Goal: Task Accomplishment & Management: Complete application form

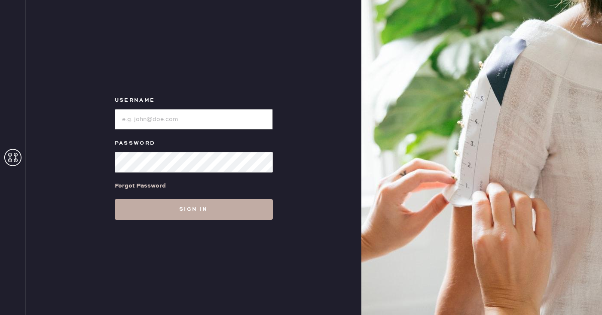
type input "sezanesanfrancisco"
click at [185, 211] on button "Sign in" at bounding box center [194, 209] width 158 height 21
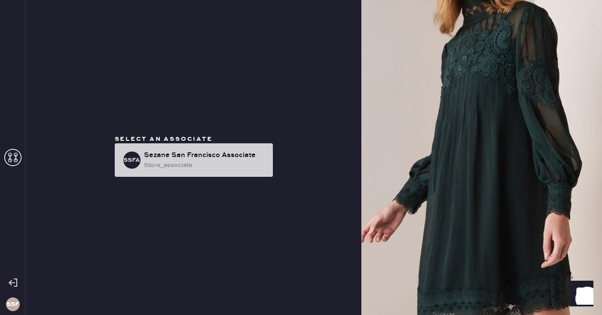
click at [198, 162] on div "store_associate" at bounding box center [205, 165] width 122 height 9
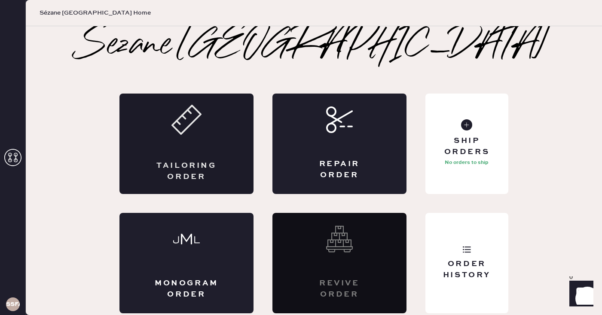
click at [223, 123] on div "Tailoring Order" at bounding box center [186, 144] width 134 height 101
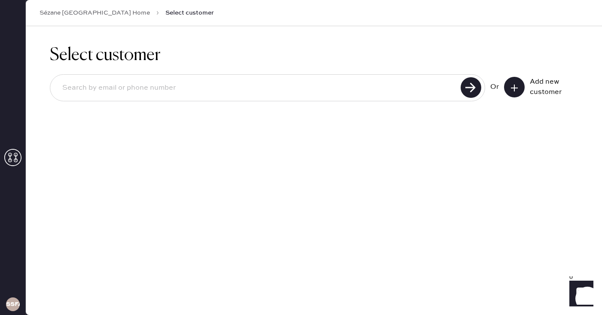
click at [513, 93] on button at bounding box center [514, 87] width 21 height 21
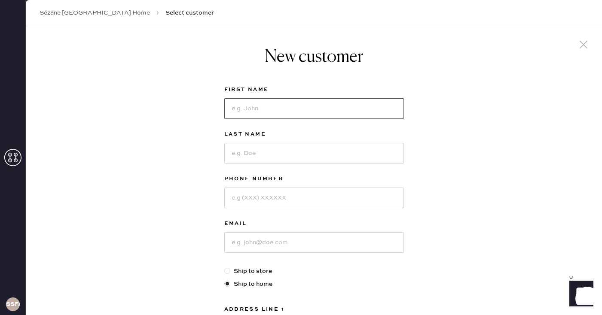
click at [336, 111] on input at bounding box center [314, 108] width 180 height 21
type input "Lexi"
click at [338, 153] on input at bounding box center [314, 153] width 180 height 21
type input "[PERSON_NAME]"
click at [313, 197] on input at bounding box center [314, 198] width 180 height 21
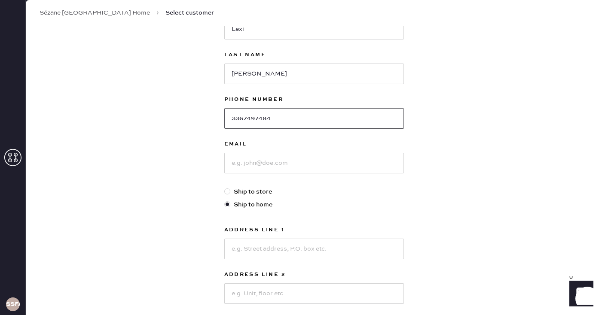
scroll to position [82, 0]
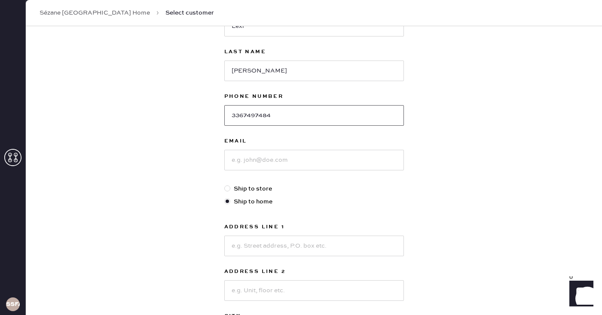
type input "3367497484"
click at [342, 157] on input at bounding box center [314, 160] width 180 height 21
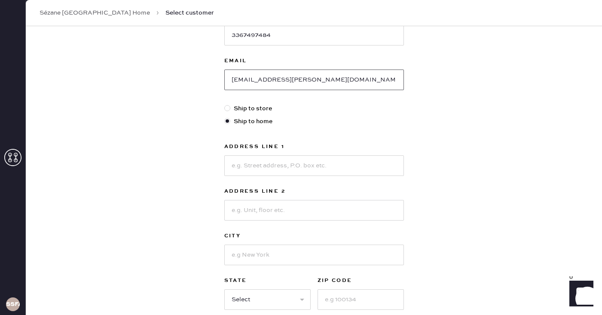
scroll to position [164, 0]
type input "[EMAIL_ADDRESS][PERSON_NAME][DOMAIN_NAME]"
click at [315, 168] on input at bounding box center [314, 164] width 180 height 21
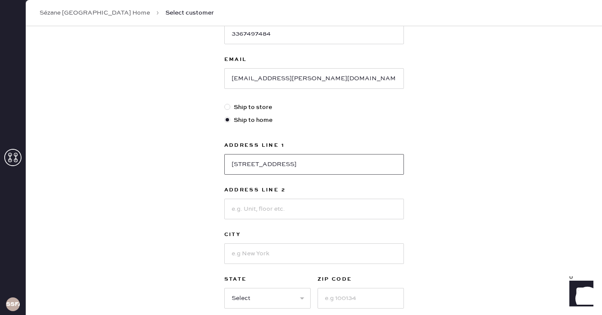
type input "[STREET_ADDRESS]"
click at [308, 207] on input at bounding box center [314, 209] width 180 height 21
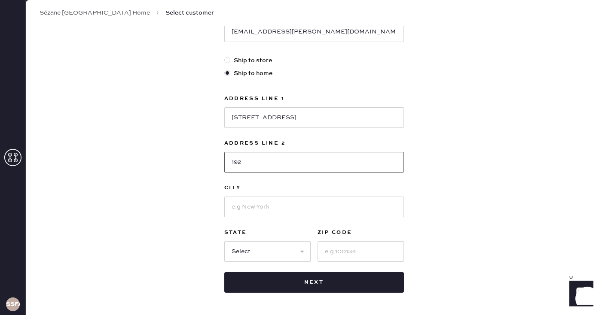
scroll to position [244, 0]
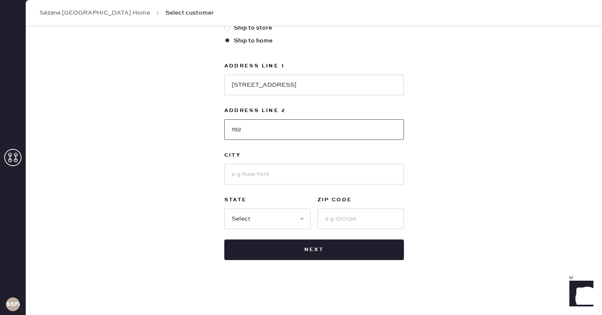
type input "192"
click at [339, 180] on input at bounding box center [314, 174] width 180 height 21
type input "[GEOGRAPHIC_DATA]"
click at [368, 221] on input at bounding box center [361, 219] width 86 height 21
type input "94107"
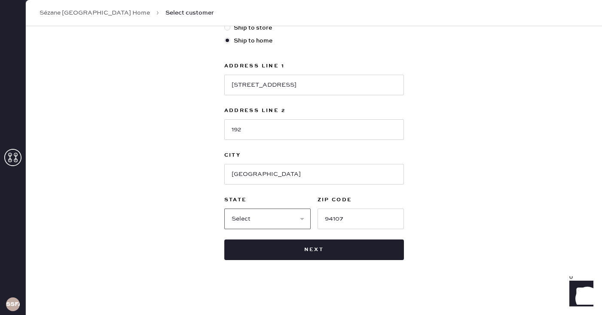
click at [271, 221] on select "Select AK AL AR AZ CA CO CT [GEOGRAPHIC_DATA] DE FL [GEOGRAPHIC_DATA] HI [GEOGR…" at bounding box center [267, 219] width 86 height 21
select select "CA"
click at [224, 209] on select "Select AK AL AR AZ CA CO CT [GEOGRAPHIC_DATA] DE FL [GEOGRAPHIC_DATA] HI [GEOGR…" at bounding box center [267, 219] width 86 height 21
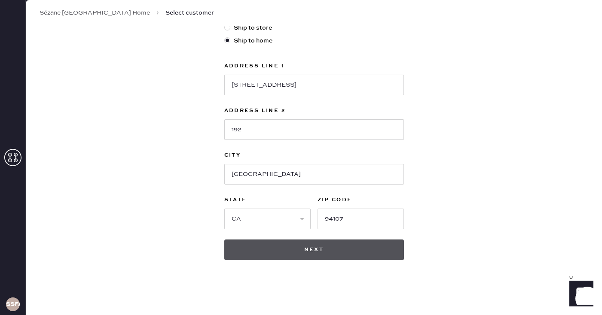
click at [275, 253] on button "Next" at bounding box center [314, 250] width 180 height 21
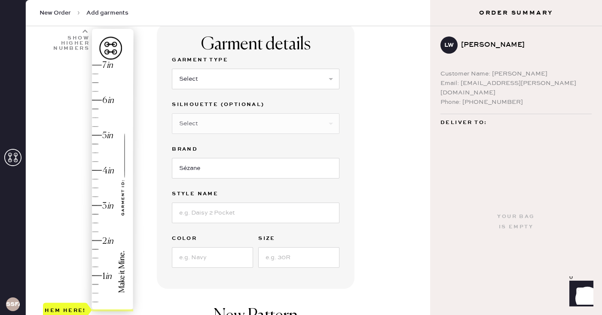
scroll to position [85, 0]
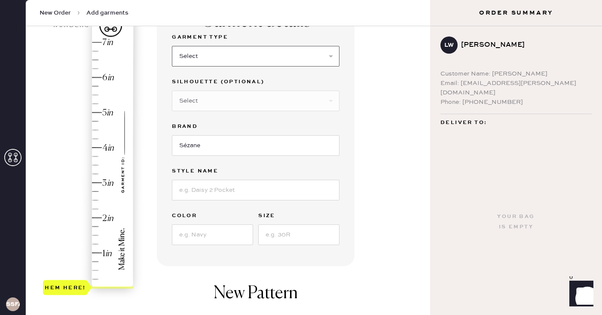
click at [301, 56] on select "Select Basic Skirt Jeans Leggings Pants Pencil Skirt Shorts Basic Sleeved Dress…" at bounding box center [256, 56] width 168 height 21
select select "4"
click at [172, 46] on select "Select Basic Skirt Jeans Leggings Pants Pencil Skirt Shorts Basic Sleeved Dress…" at bounding box center [256, 56] width 168 height 21
click at [269, 102] on select "Select Joggers Shorts Cropped Flare Boot Cut Straight Skinny Other" at bounding box center [256, 101] width 168 height 21
click at [218, 161] on div "Garment Type Select Basic Skirt Jeans Leggings Pants Pencil Skirt Shorts Basic …" at bounding box center [256, 138] width 168 height 213
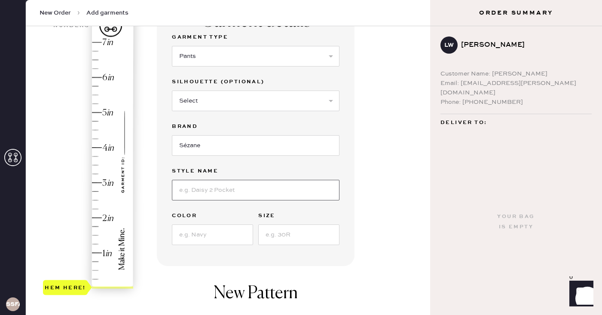
click at [211, 191] on input at bounding box center [256, 190] width 168 height 21
type input "[PERSON_NAME]"
click at [219, 231] on input at bounding box center [212, 235] width 81 height 21
type input "Camel"
click at [273, 238] on input at bounding box center [298, 235] width 81 height 21
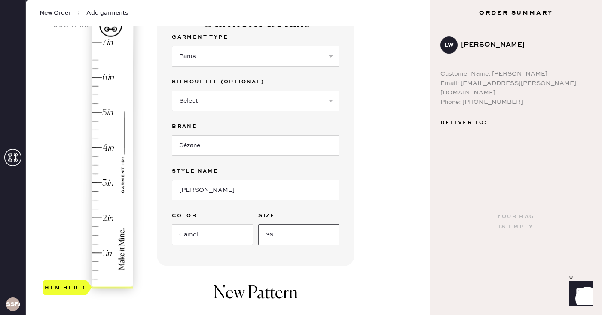
type input "36"
type input "3"
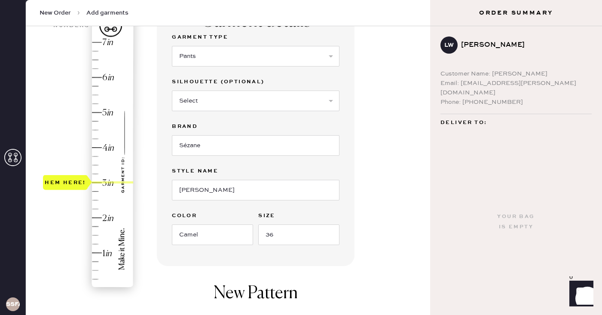
click at [95, 183] on div "Hem here!" at bounding box center [89, 166] width 92 height 254
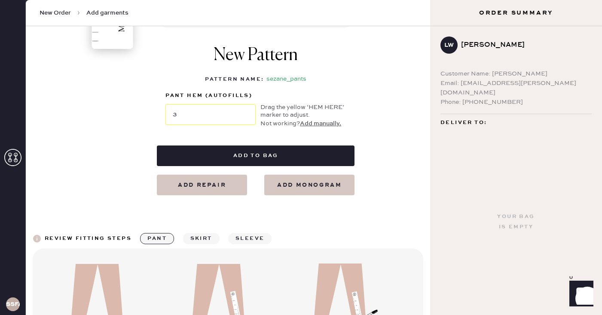
scroll to position [334, 0]
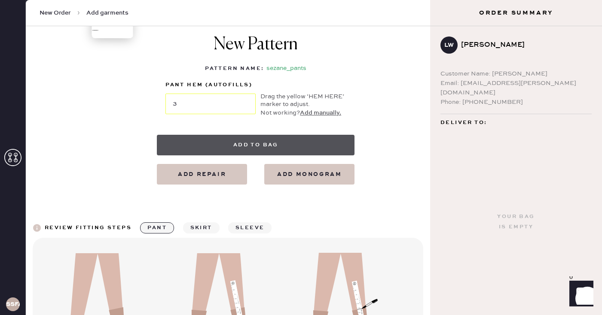
click at [257, 145] on button "Add to bag" at bounding box center [256, 145] width 198 height 21
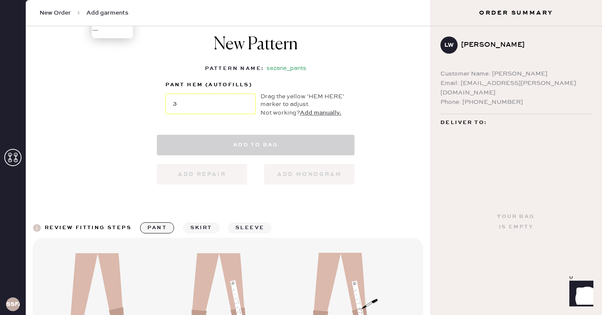
select select
select select "4"
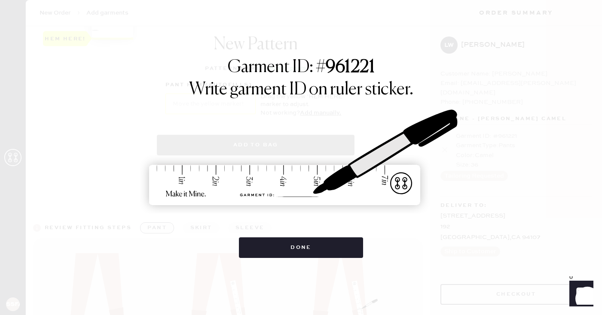
click at [257, 145] on img at bounding box center [301, 158] width 322 height 142
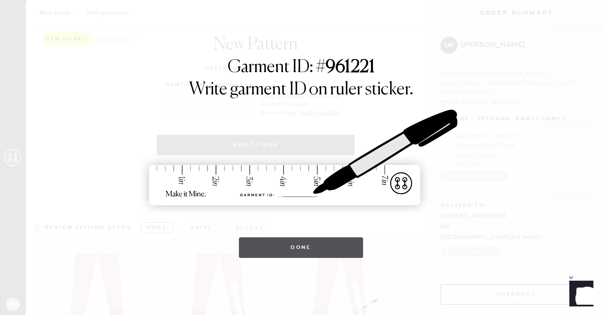
click at [339, 251] on button "Done" at bounding box center [301, 248] width 124 height 21
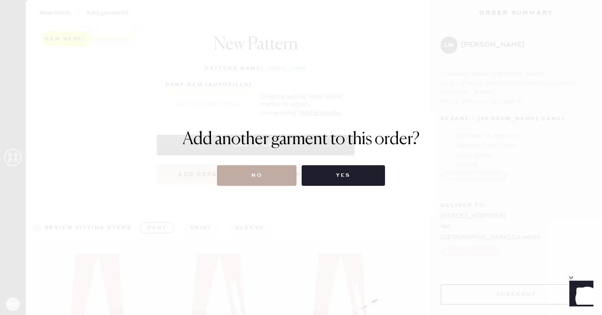
click at [278, 172] on button "No" at bounding box center [256, 175] width 79 height 21
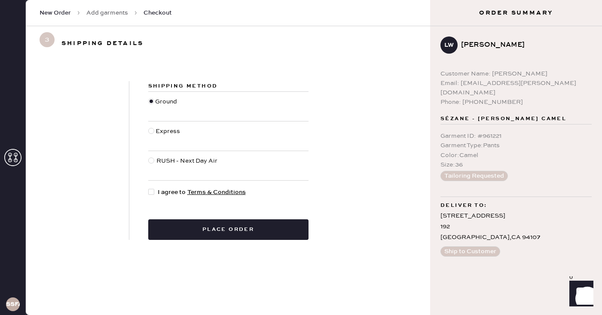
click at [149, 136] on div at bounding box center [151, 136] width 7 height 19
click at [149, 127] on input "Express" at bounding box center [148, 127] width 0 height 0
radio input "true"
click at [151, 191] on div at bounding box center [151, 192] width 6 height 6
click at [149, 188] on input "I agree to Terms & Conditions" at bounding box center [148, 188] width 0 height 0
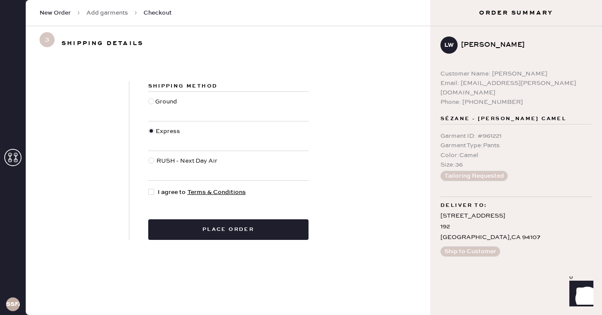
checkbox input "true"
click at [153, 162] on div at bounding box center [152, 165] width 8 height 19
click at [149, 157] on input "RUSH - Next Day Air" at bounding box center [148, 156] width 0 height 0
radio input "true"
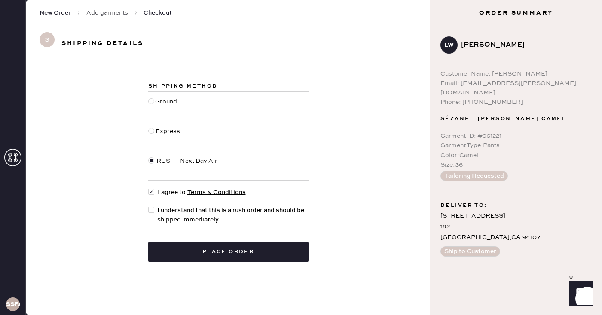
click at [153, 127] on div at bounding box center [151, 136] width 7 height 19
click at [149, 127] on input "Express" at bounding box center [148, 127] width 0 height 0
radio input "true"
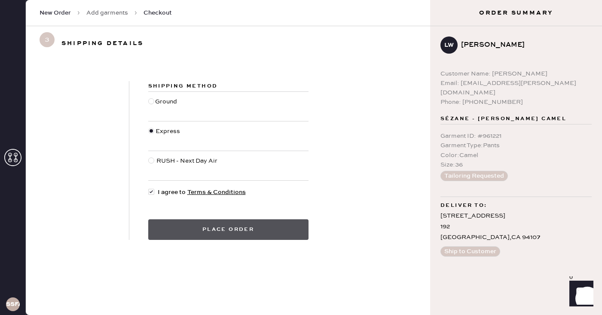
click at [198, 229] on button "Place order" at bounding box center [228, 230] width 160 height 21
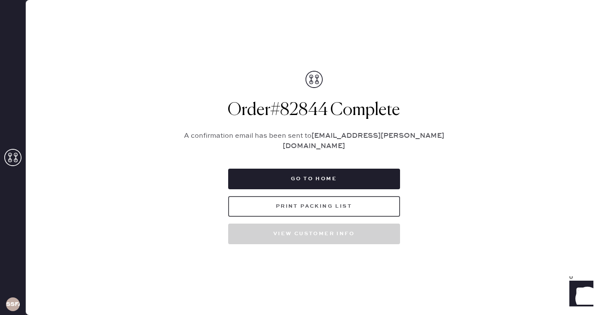
click at [326, 201] on button "Print Packing List" at bounding box center [314, 206] width 172 height 21
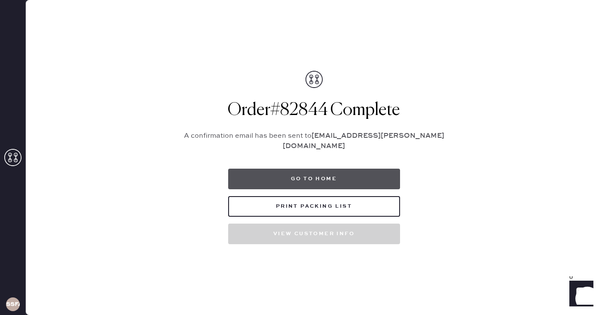
click at [339, 174] on button "Go to home" at bounding box center [314, 179] width 172 height 21
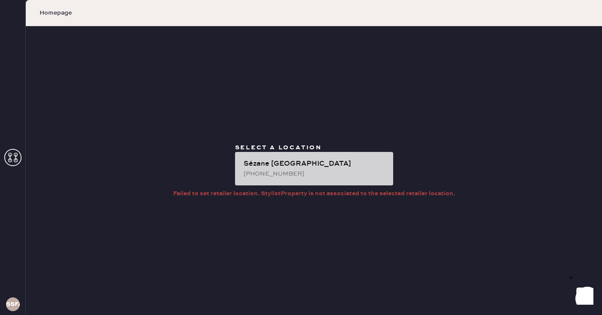
click at [344, 165] on div "Sézane [GEOGRAPHIC_DATA]" at bounding box center [315, 164] width 143 height 10
click at [325, 165] on div "Sézane [GEOGRAPHIC_DATA]" at bounding box center [315, 164] width 143 height 10
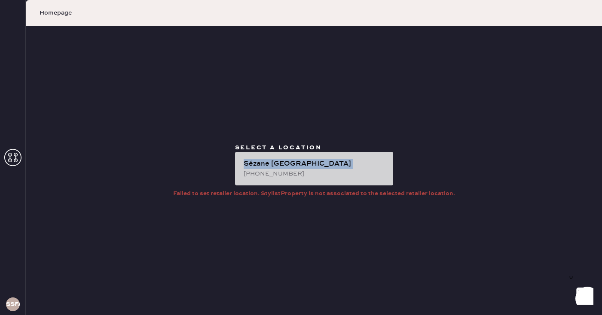
click at [325, 165] on div "Sézane [GEOGRAPHIC_DATA]" at bounding box center [315, 164] width 143 height 10
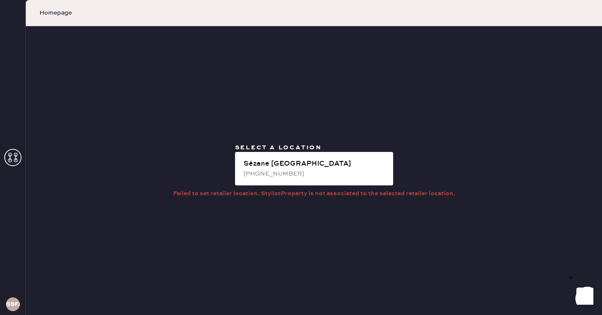
click at [51, 11] on span "Homepage" at bounding box center [56, 13] width 32 height 9
click at [10, 156] on icon at bounding box center [12, 157] width 17 height 17
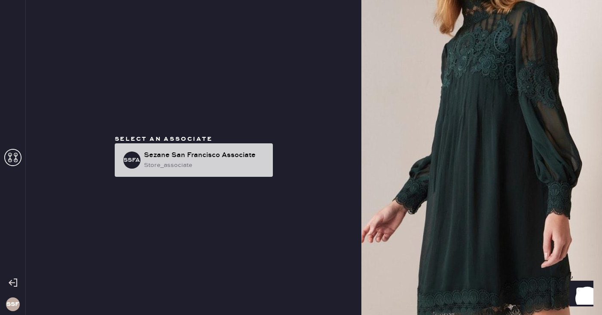
click at [184, 159] on div "Sezane San Francisco Associate" at bounding box center [205, 155] width 122 height 10
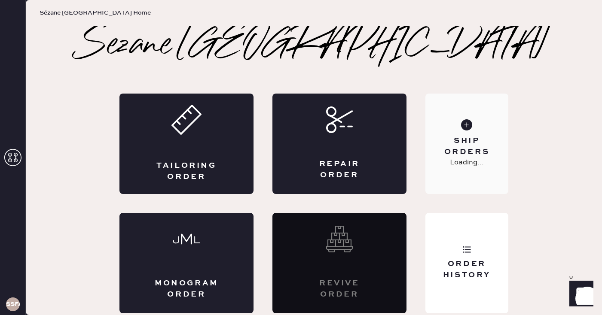
click at [466, 129] on use at bounding box center [466, 124] width 11 height 11
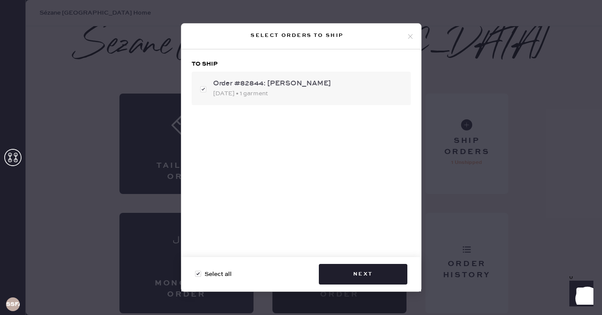
click at [302, 88] on div "Order #82844: [PERSON_NAME]" at bounding box center [308, 84] width 191 height 10
checkbox input "false"
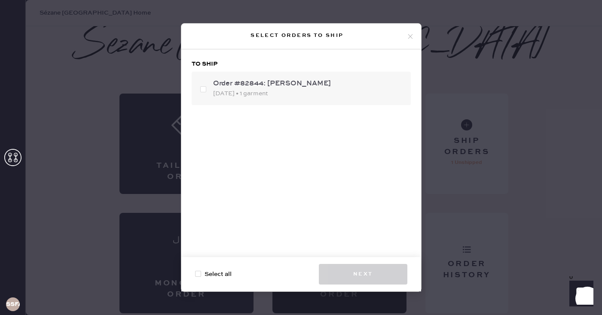
click at [310, 91] on div "[DATE] • 1 garment" at bounding box center [308, 93] width 191 height 9
checkbox input "true"
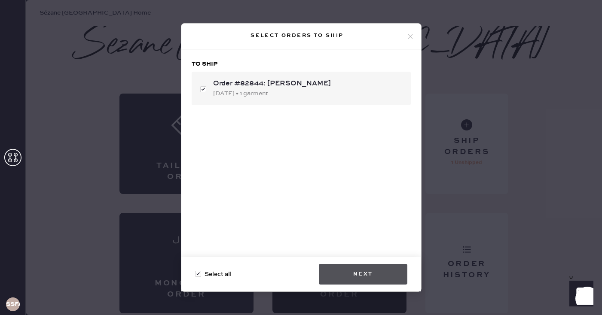
click at [376, 275] on button "Next" at bounding box center [363, 274] width 89 height 21
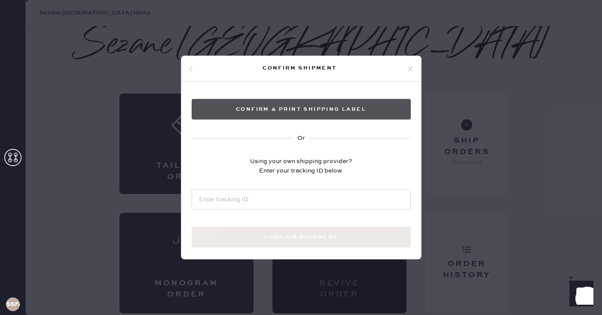
click at [342, 108] on button "Confirm & Print shipping label" at bounding box center [301, 109] width 219 height 21
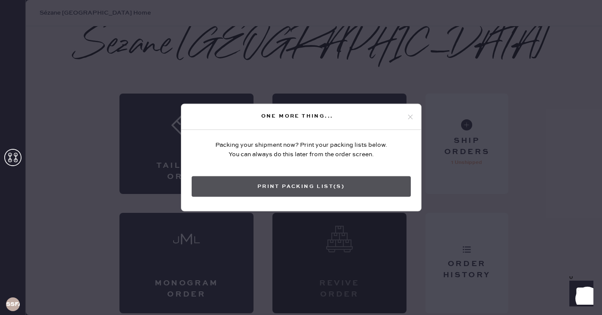
click at [330, 187] on button "Print Packing List(s)" at bounding box center [301, 187] width 219 height 21
